Goal: Task Accomplishment & Management: Manage account settings

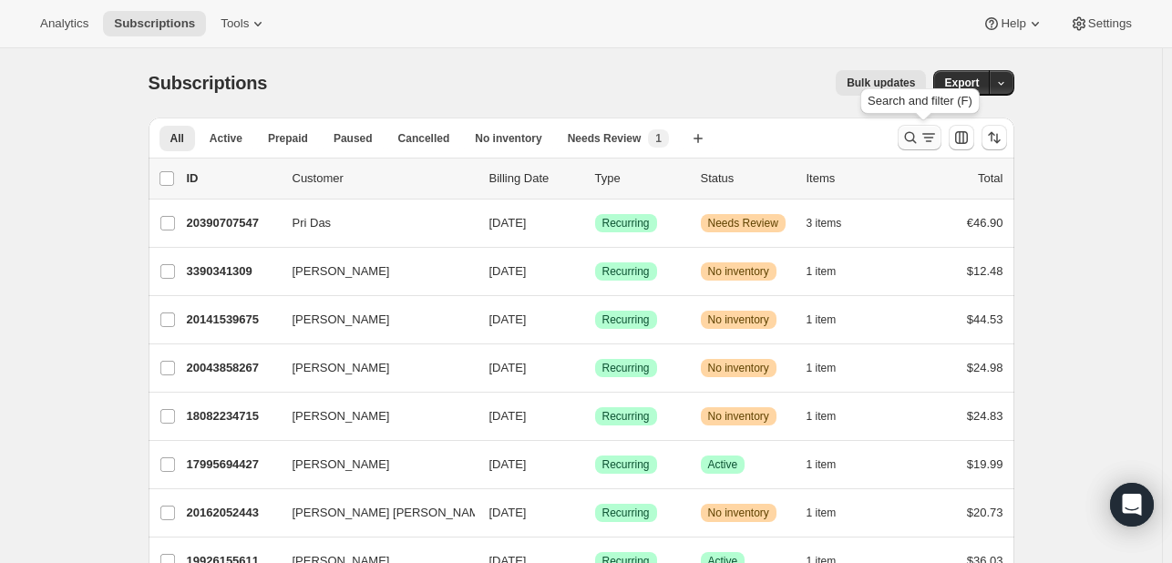
click at [908, 141] on icon "Search and filter results" at bounding box center [910, 137] width 18 height 18
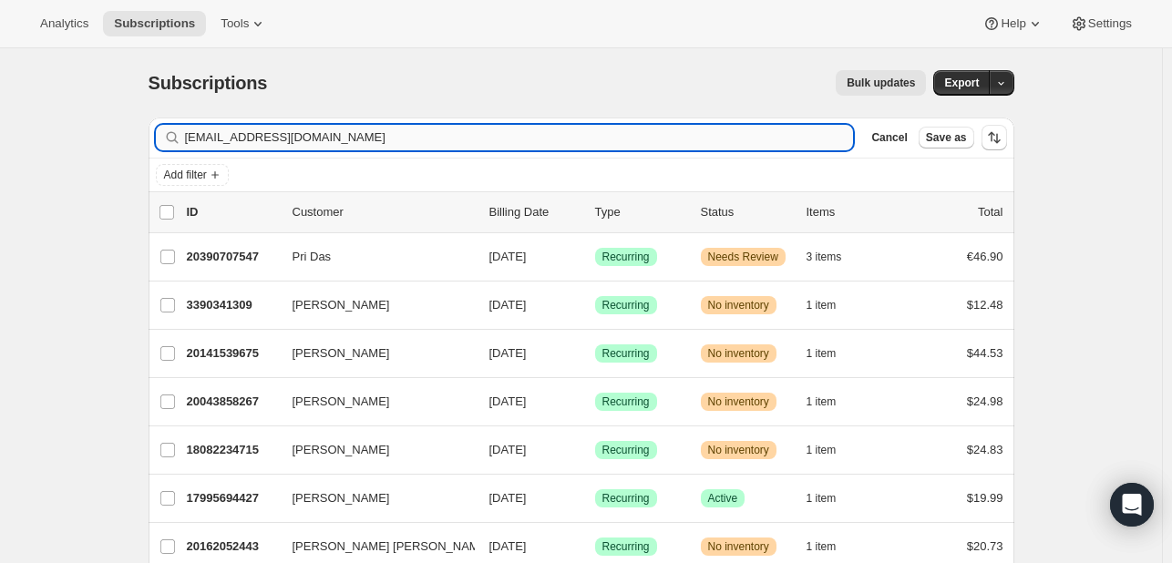
type input "[EMAIL_ADDRESS][DOMAIN_NAME]"
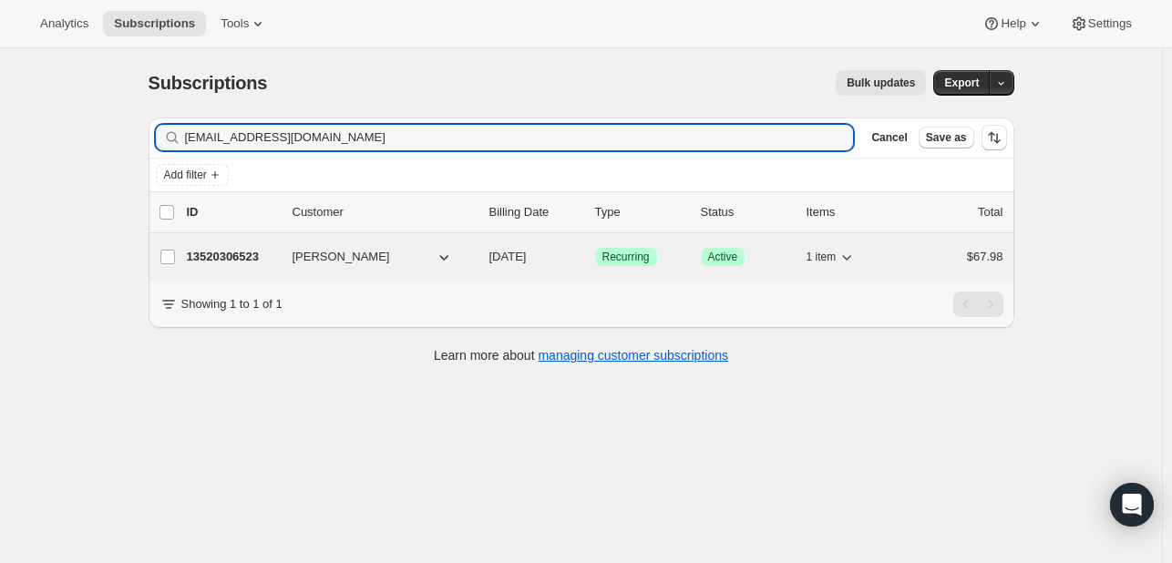
click at [332, 259] on span "[PERSON_NAME]" at bounding box center [342, 257] width 98 height 18
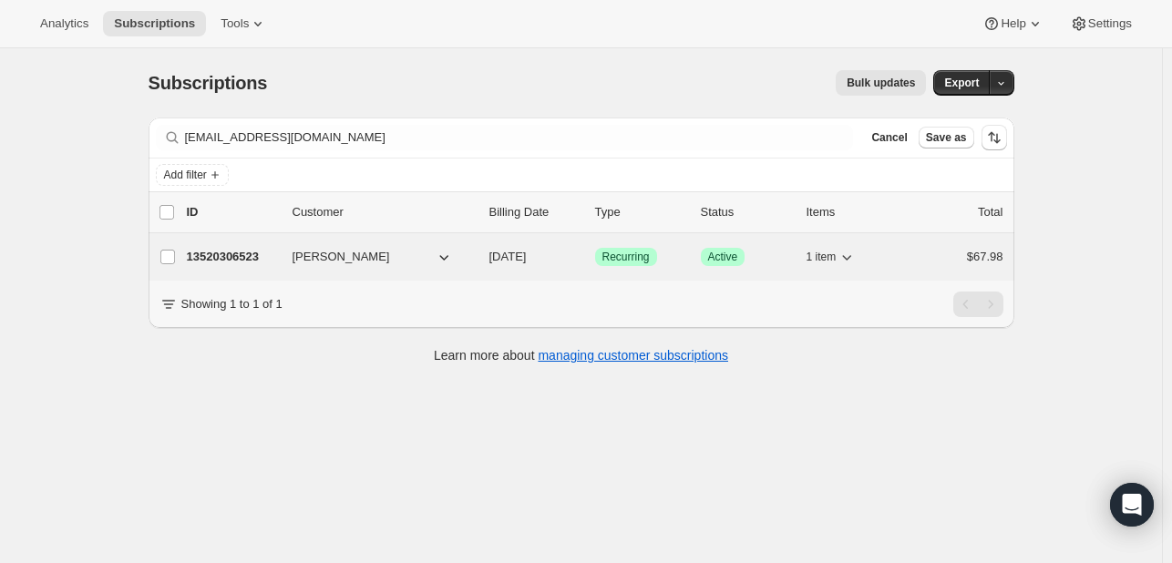
click at [242, 260] on p "13520306523" at bounding box center [232, 257] width 91 height 18
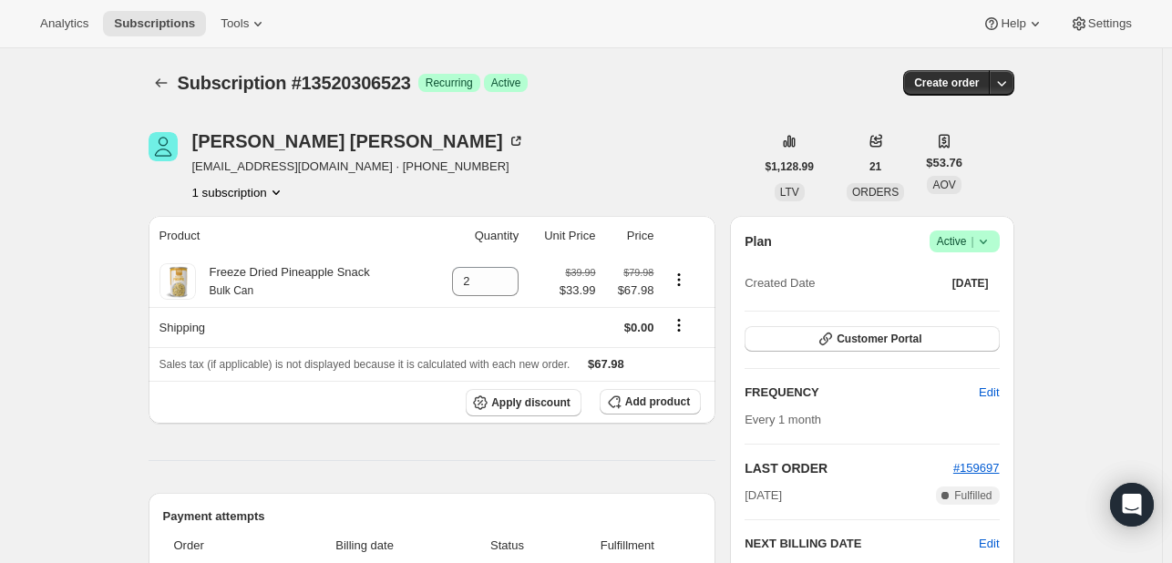
click at [688, 286] on icon "Product actions" at bounding box center [679, 280] width 18 height 18
click at [649, 406] on span "Add product" at bounding box center [657, 402] width 65 height 15
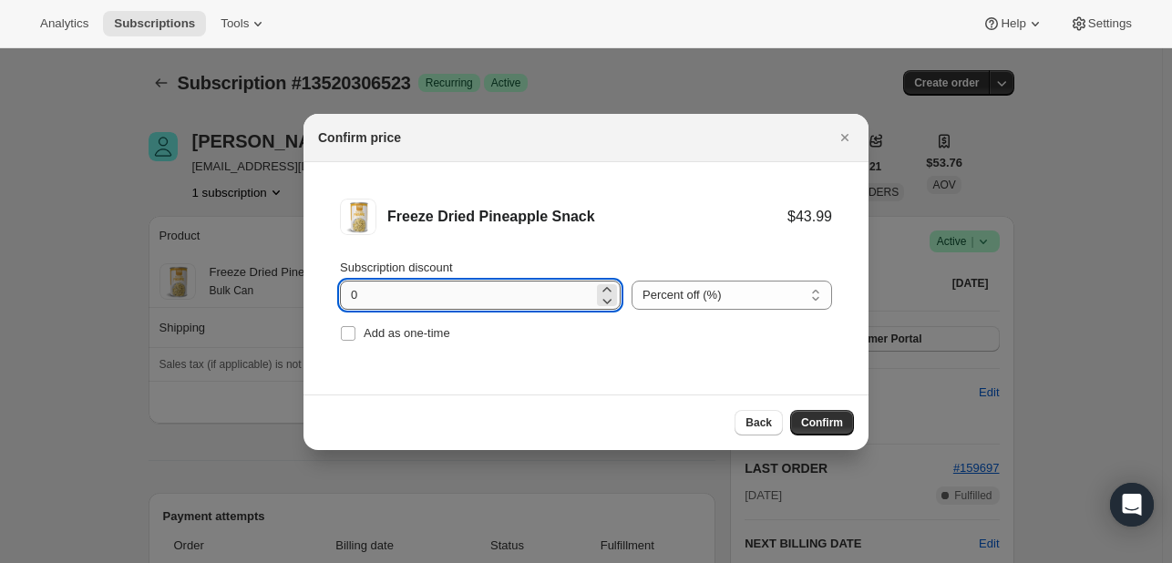
click at [505, 297] on input "0" at bounding box center [466, 295] width 253 height 29
click at [504, 296] on input "0" at bounding box center [466, 295] width 253 height 29
type input "15"
click at [836, 418] on span "Confirm" at bounding box center [822, 423] width 42 height 15
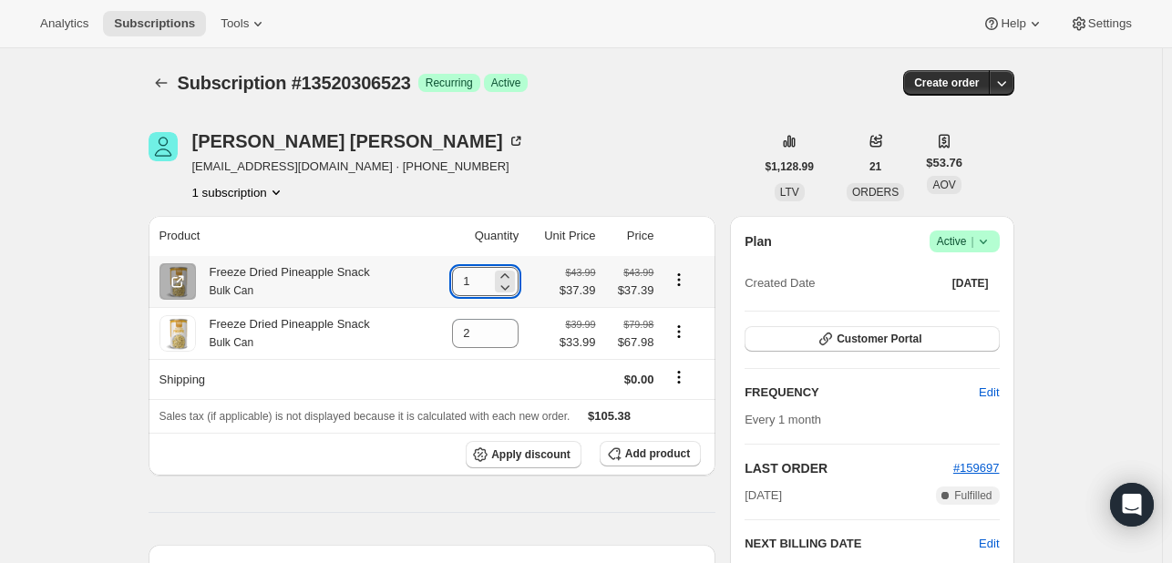
click at [472, 278] on input "1" at bounding box center [471, 281] width 39 height 29
click at [509, 275] on icon at bounding box center [504, 275] width 8 height 5
type input "2"
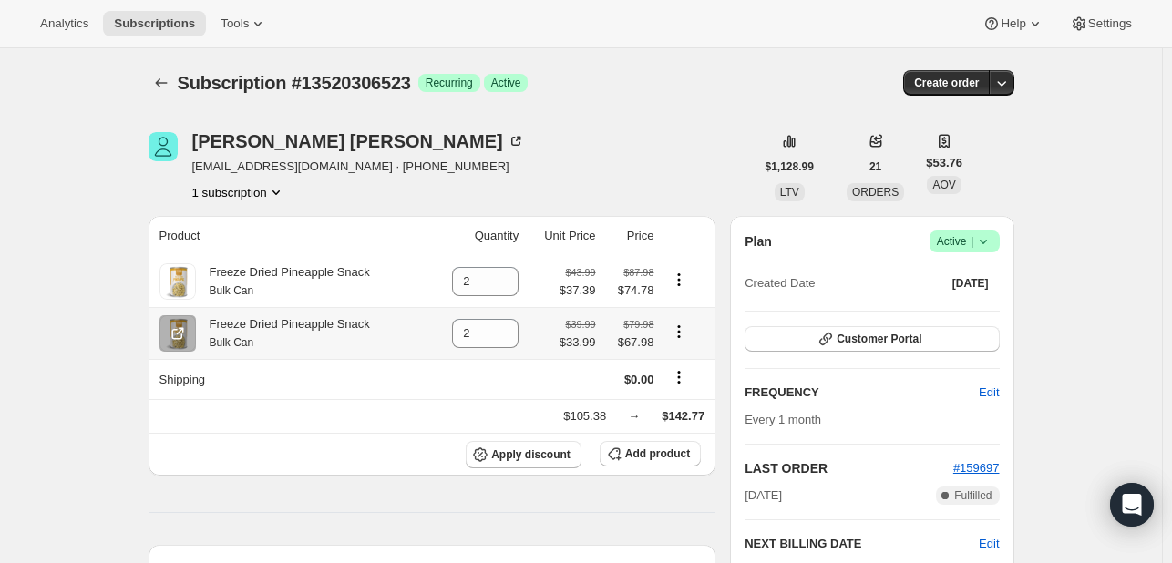
click at [683, 333] on icon "Product actions" at bounding box center [679, 332] width 18 height 18
click at [684, 331] on icon "Product actions" at bounding box center [679, 332] width 18 height 18
click at [479, 336] on input "2" at bounding box center [471, 333] width 39 height 29
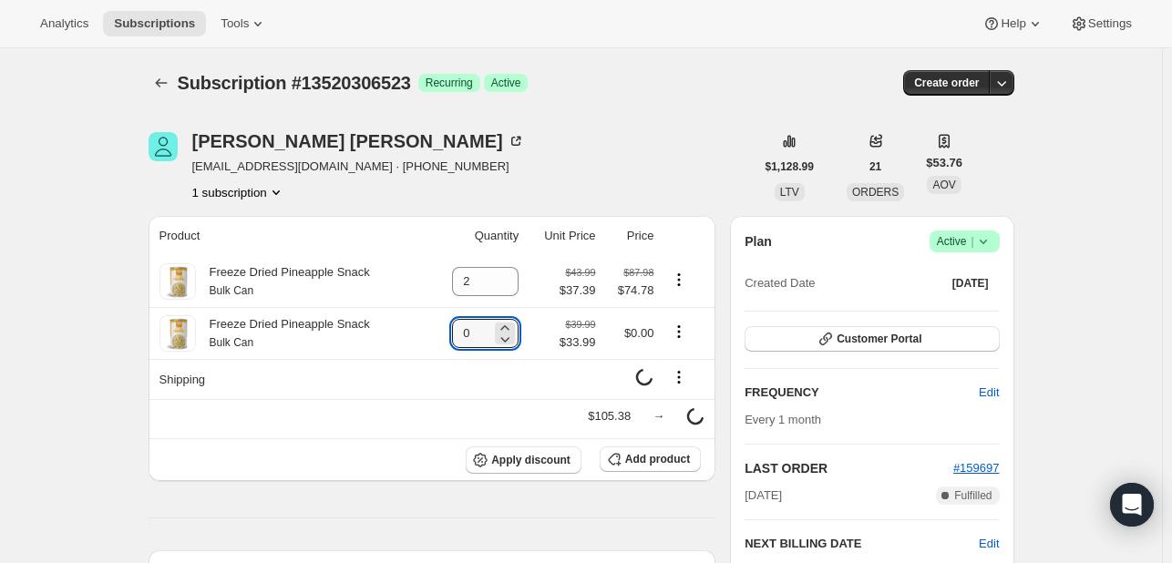
type input "0"
type input "1"
type input "2"
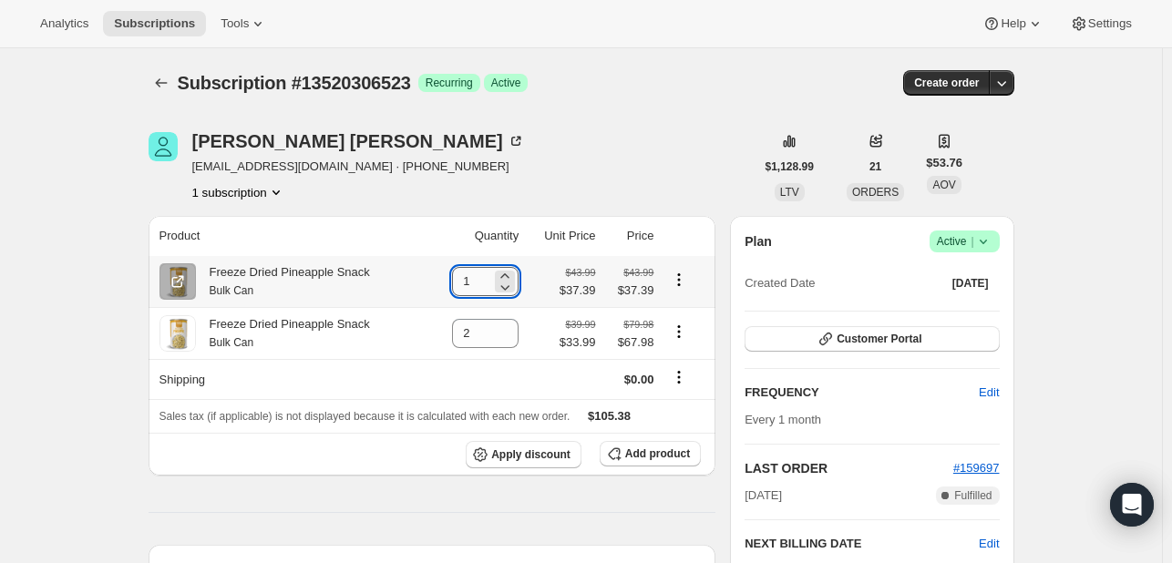
click at [474, 279] on input "1" at bounding box center [471, 281] width 39 height 29
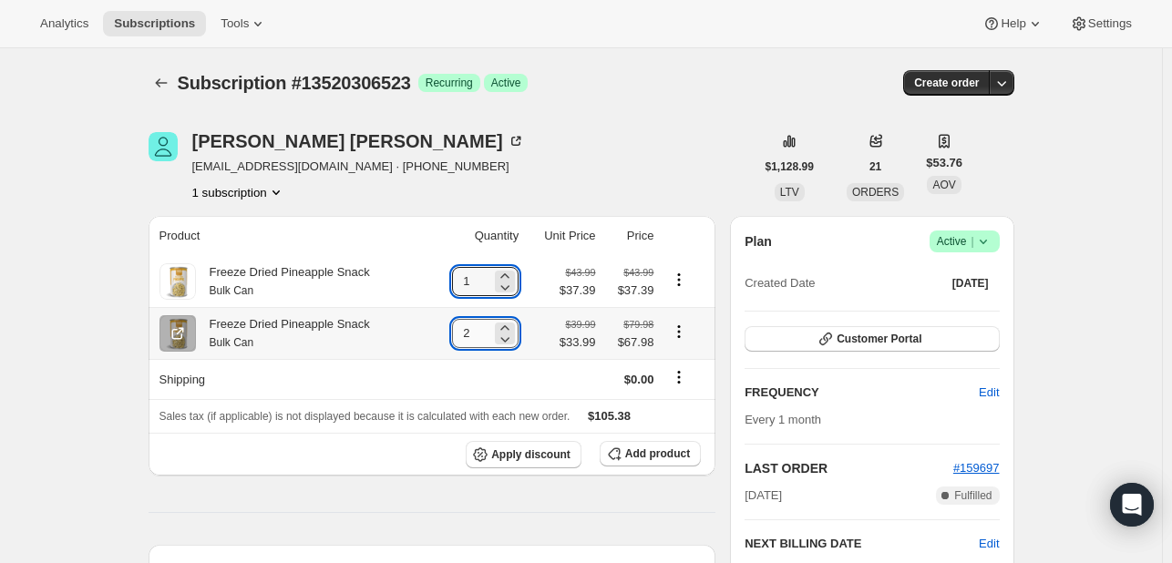
click at [474, 329] on input "2" at bounding box center [471, 333] width 39 height 29
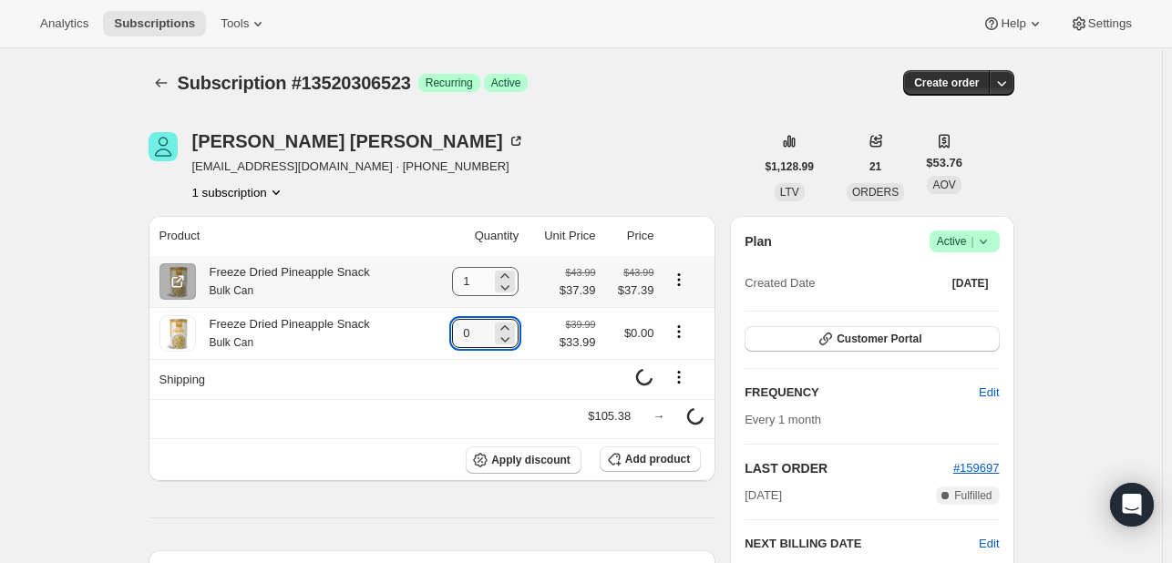
type input "0"
click at [473, 284] on input "1" at bounding box center [471, 281] width 39 height 29
click at [514, 273] on icon at bounding box center [505, 276] width 18 height 18
type input "2"
